Goal: Use online tool/utility: Utilize a website feature to perform a specific function

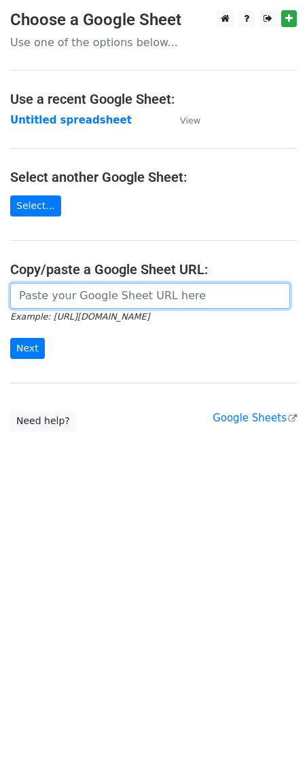
click at [85, 297] on input "url" at bounding box center [150, 296] width 280 height 26
paste input "https://docs.google.com/spreadsheets/d/1hvnLQZNEvgxD5RZBBROWNGPaixGZGY01DnFvzQz…"
type input "https://docs.google.com/spreadsheets/d/1hvnLQZNEvgxD5RZBBROWNGPaixGZGY01DnFvzQz…"
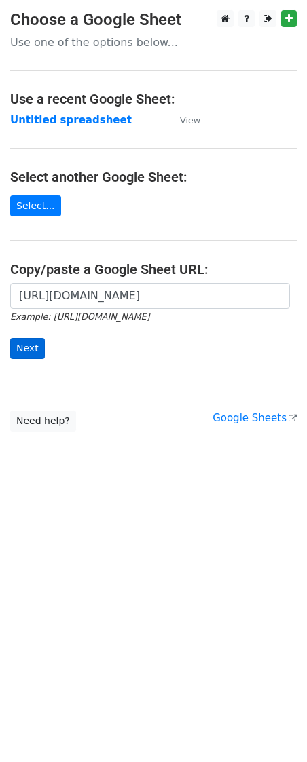
scroll to position [0, 0]
click at [41, 350] on input "Next" at bounding box center [27, 348] width 35 height 21
